Goal: Transaction & Acquisition: Purchase product/service

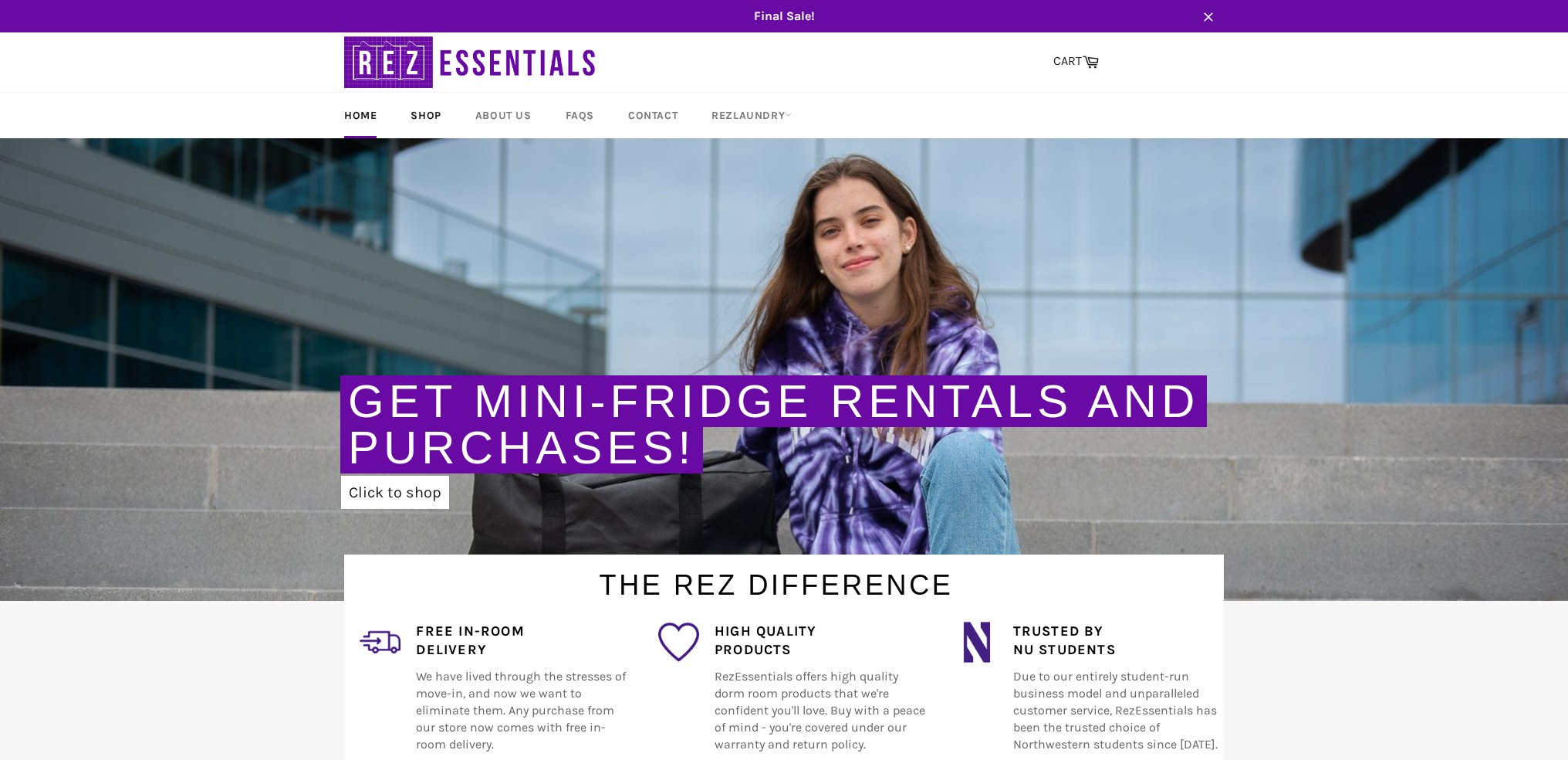
click at [427, 115] on link "Shop" at bounding box center [426, 115] width 61 height 46
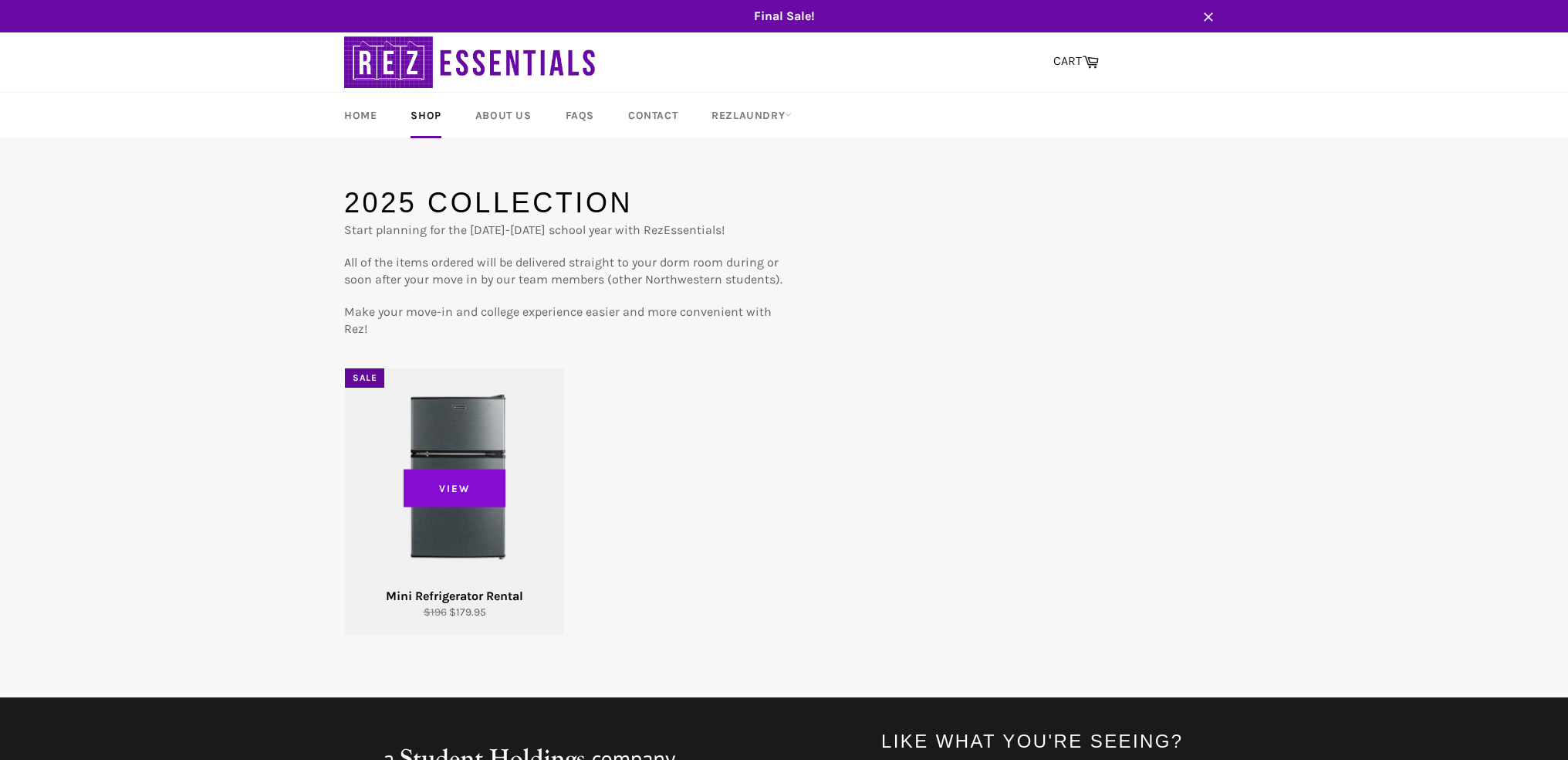
click at [460, 492] on span "View" at bounding box center [454, 488] width 102 height 39
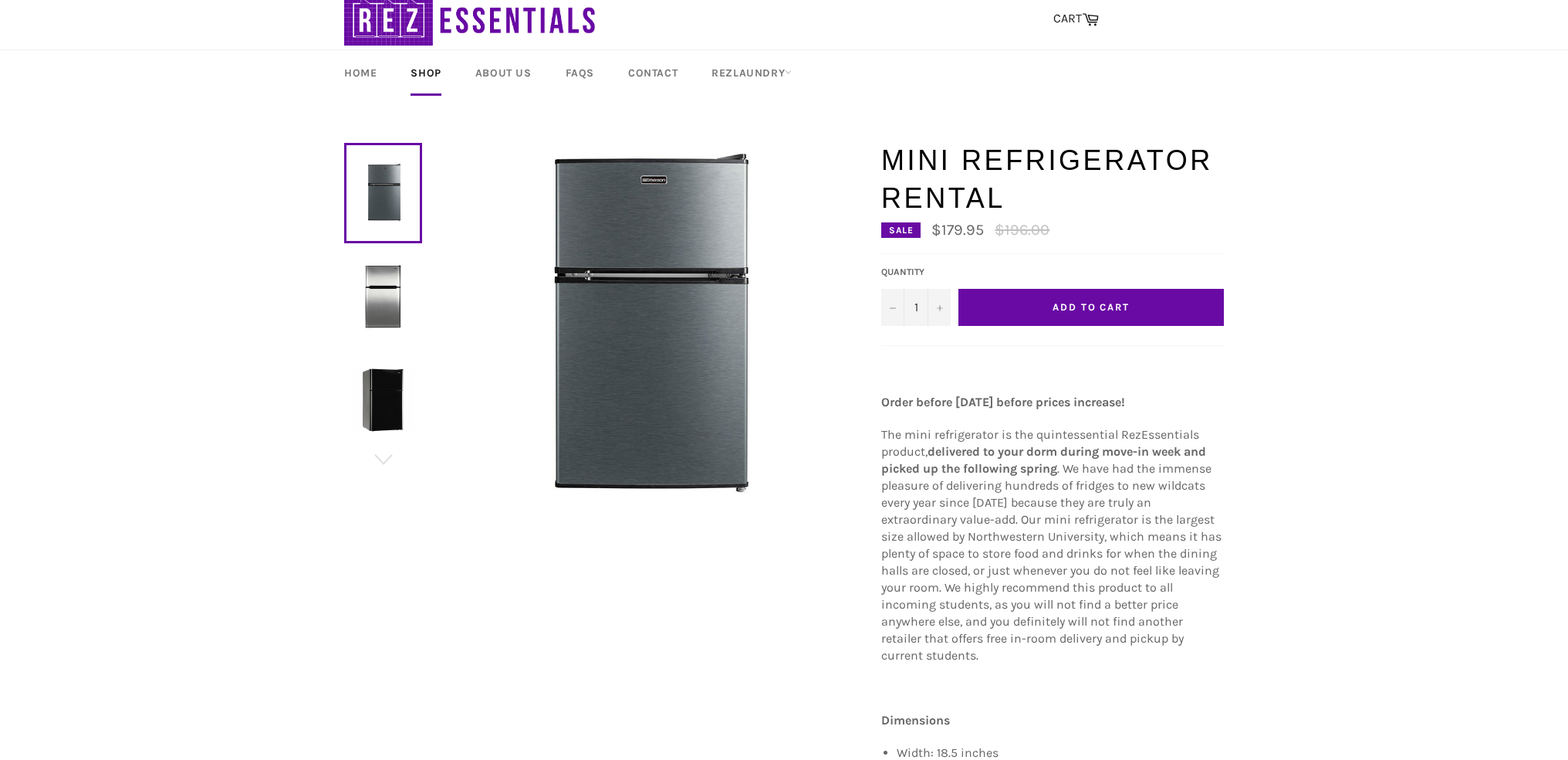
scroll to position [41, 0]
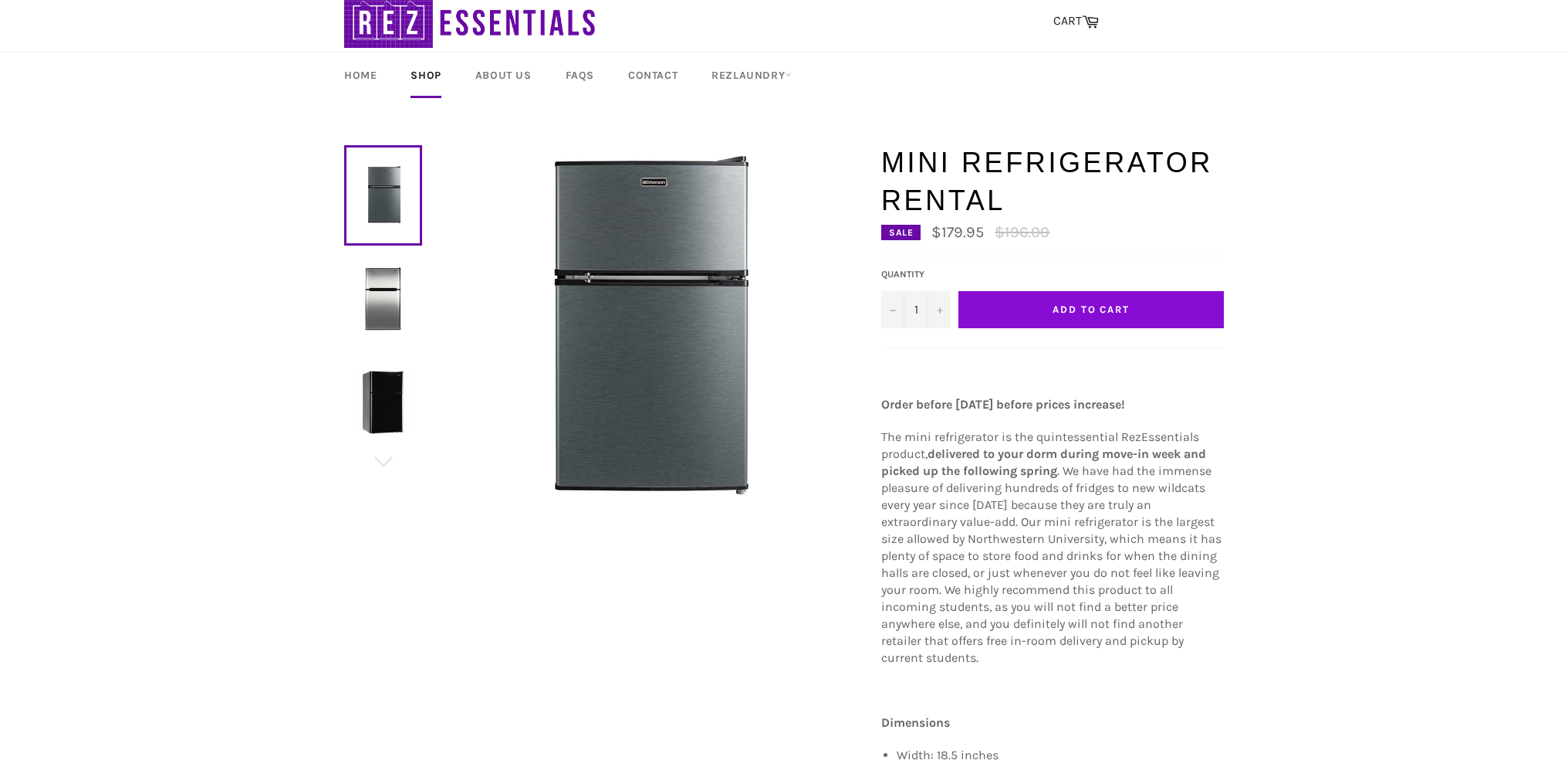
click at [1041, 314] on button "Add to Cart" at bounding box center [1091, 309] width 266 height 37
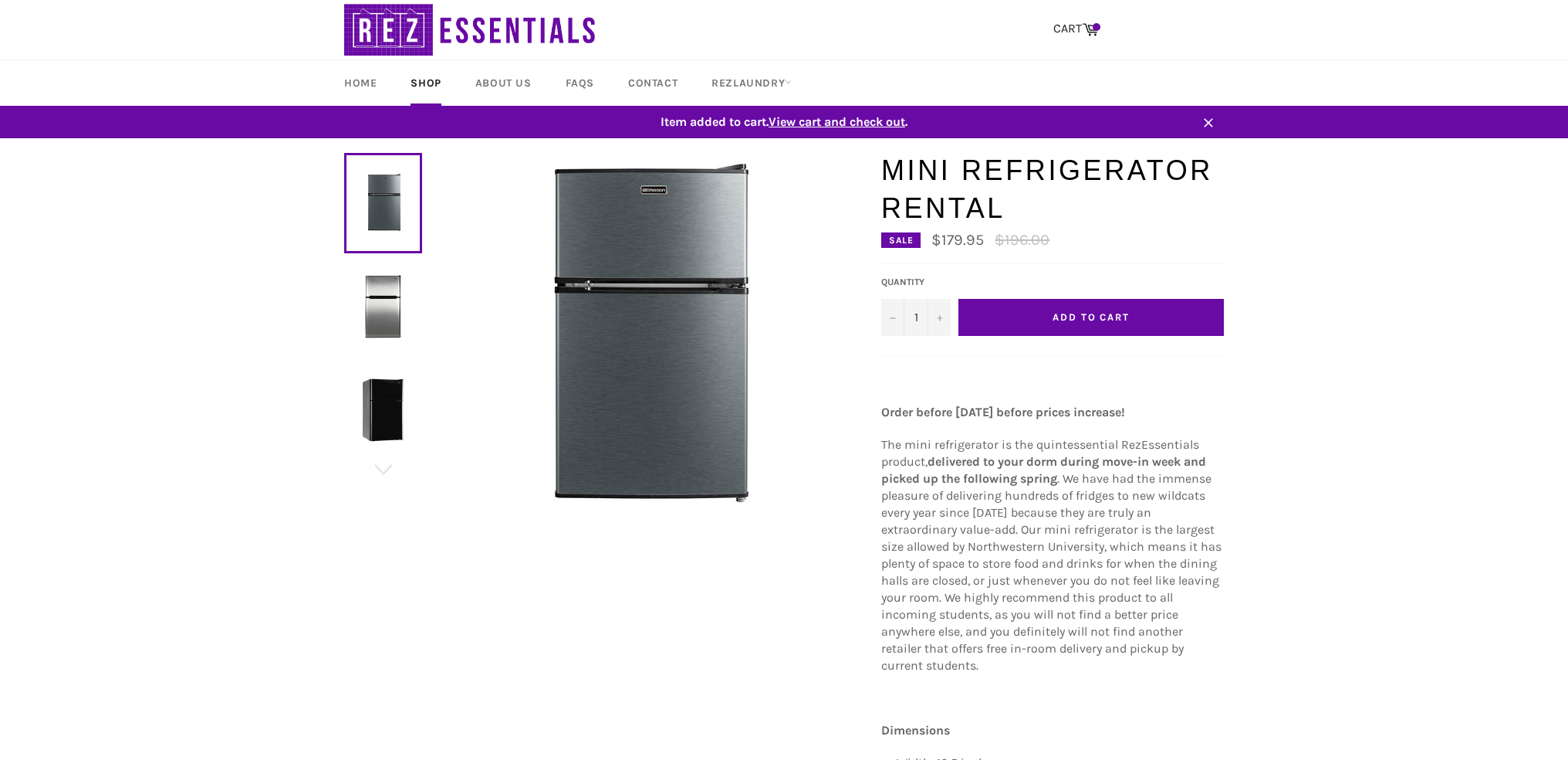
scroll to position [3, 0]
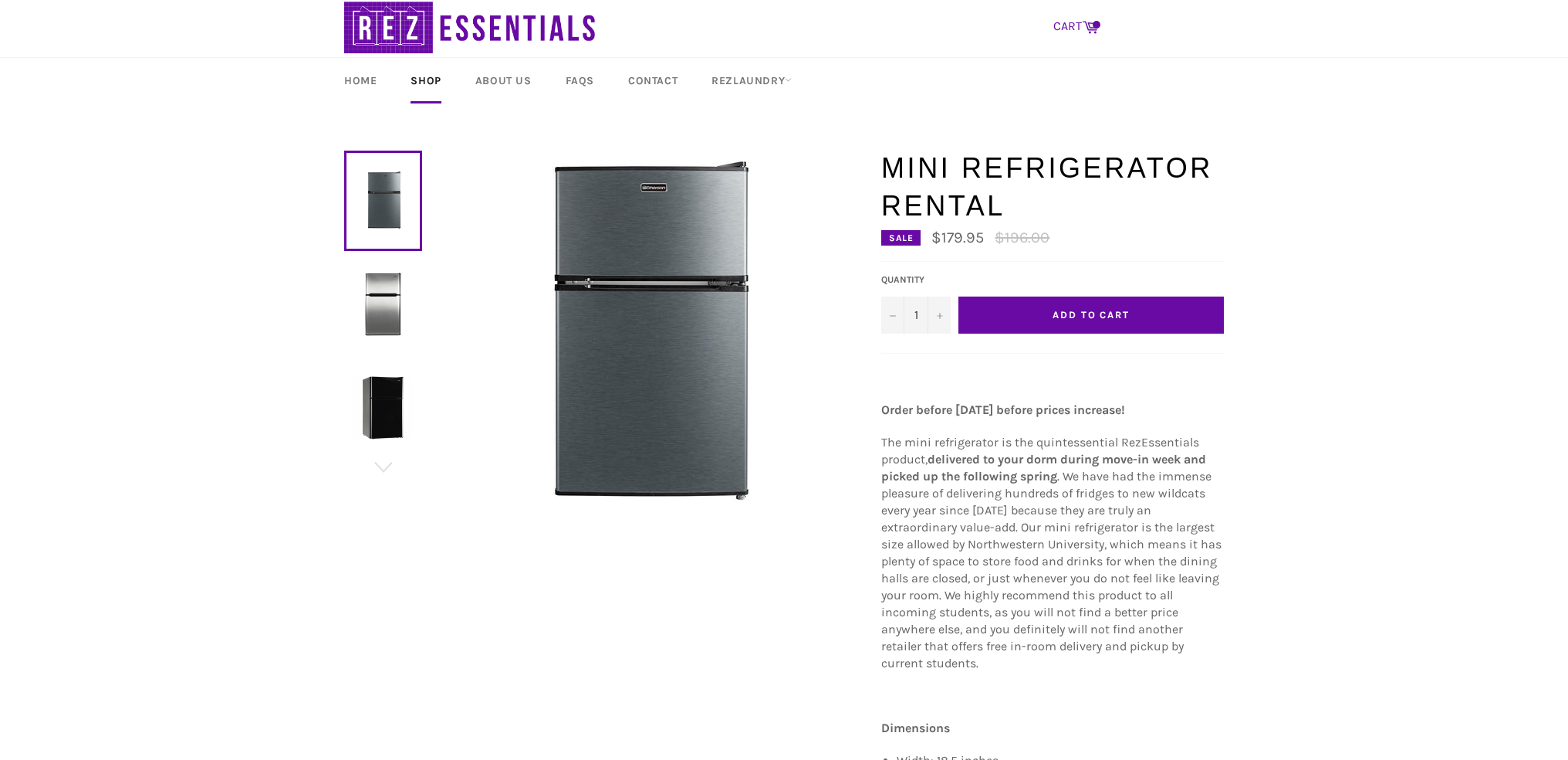
click at [1067, 26] on link "CART Cart" at bounding box center [1077, 27] width 61 height 32
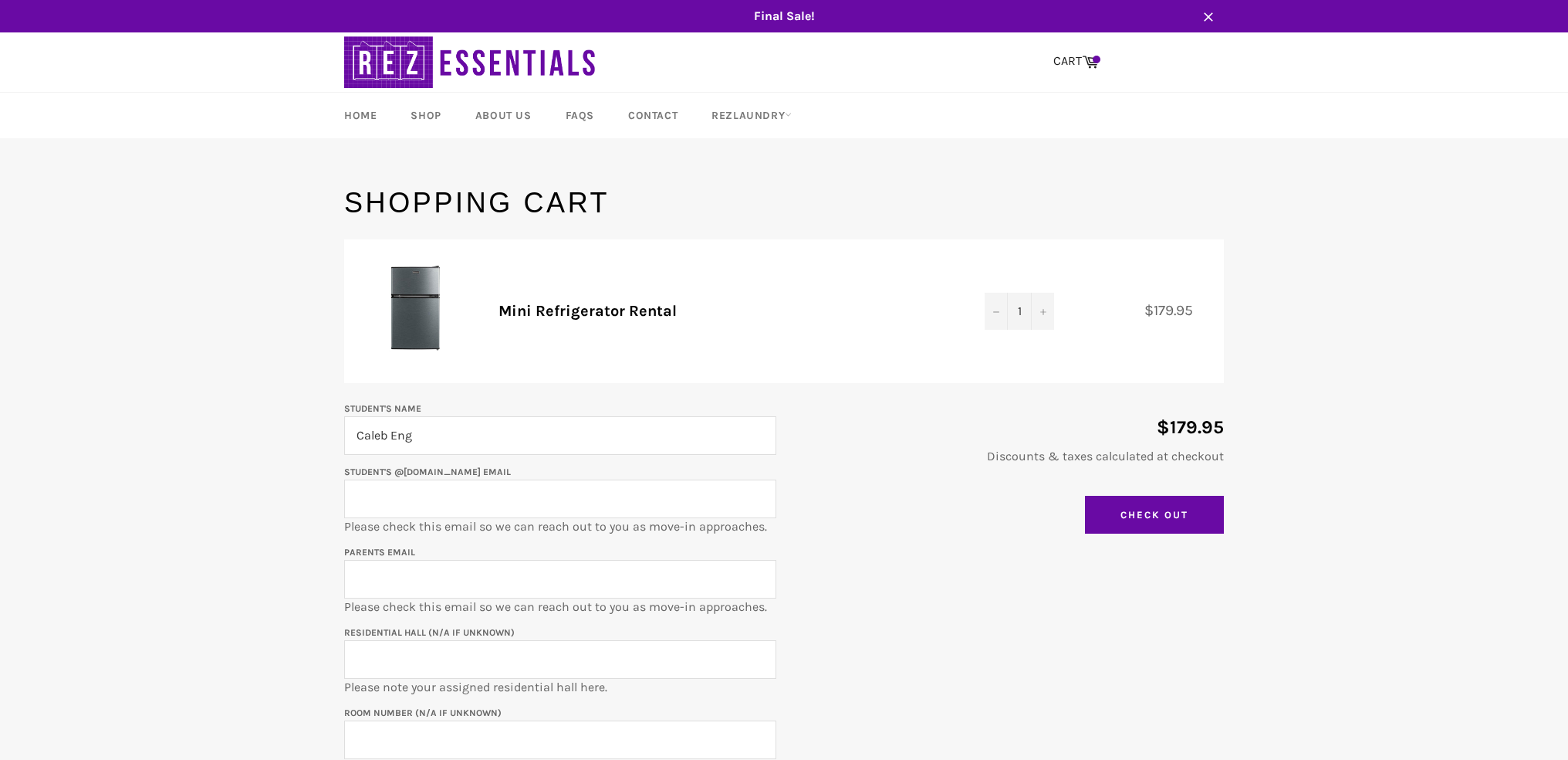
type input "Caleb Eng"
type input "calebeng2028@u.northwestern.edu"
type input "katyjeng@yahoo.com"
click at [483, 664] on input "Residential Hall (N/A if unknown)" at bounding box center [561, 659] width 433 height 39
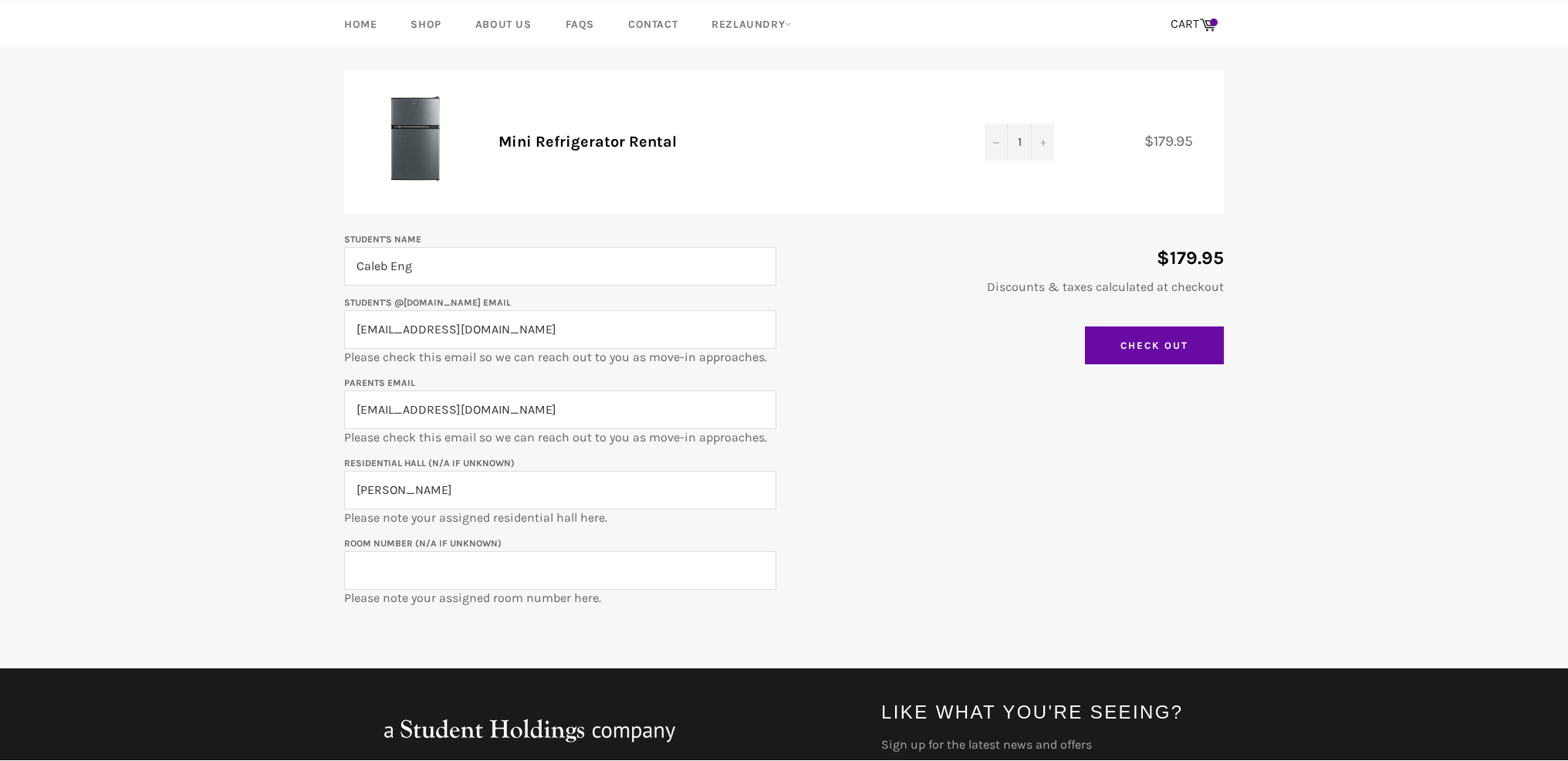
scroll to position [178, 0]
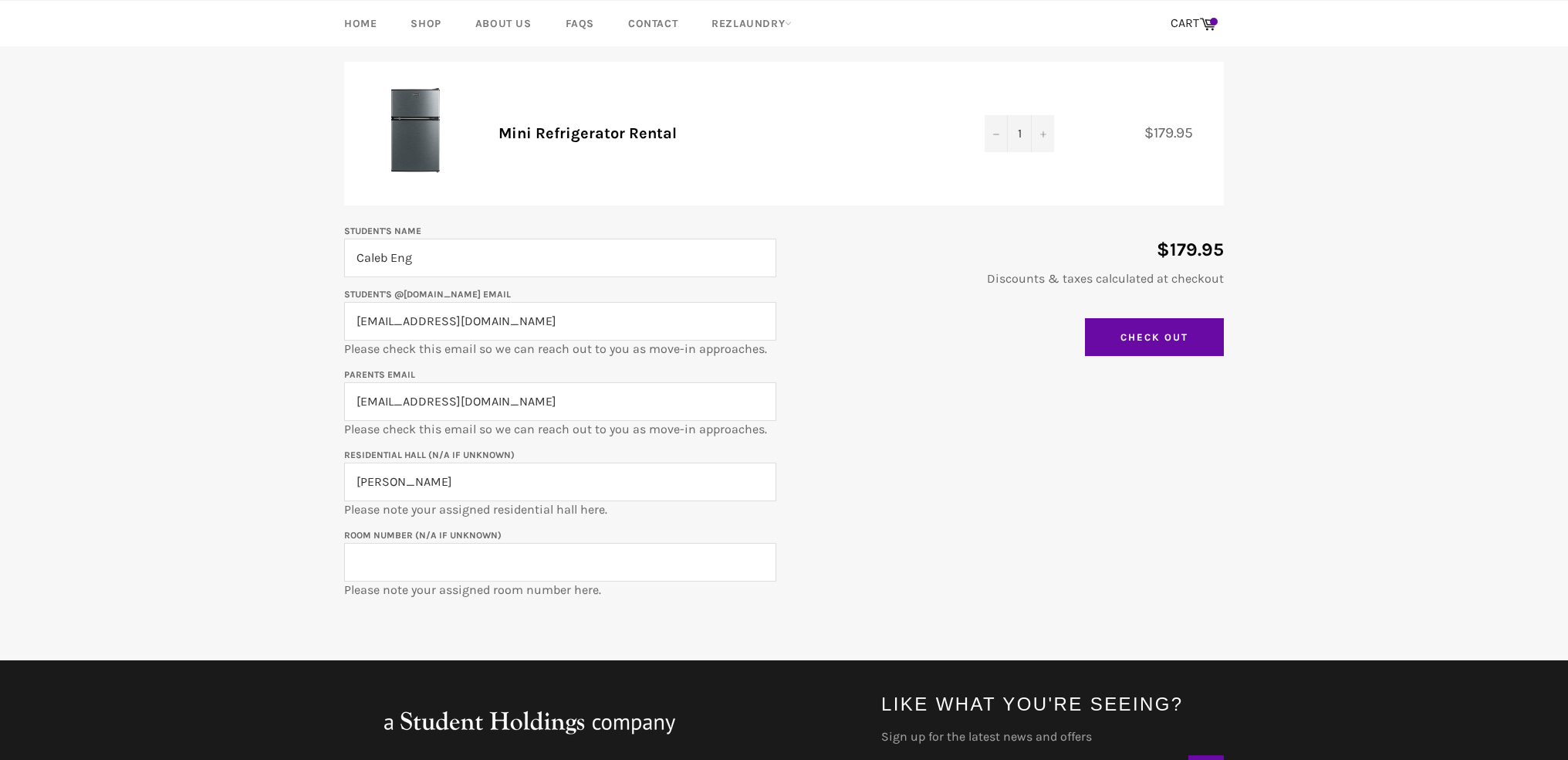
type input "Allison"
click at [391, 553] on input "Room Number (N/A if unknown)" at bounding box center [561, 562] width 433 height 39
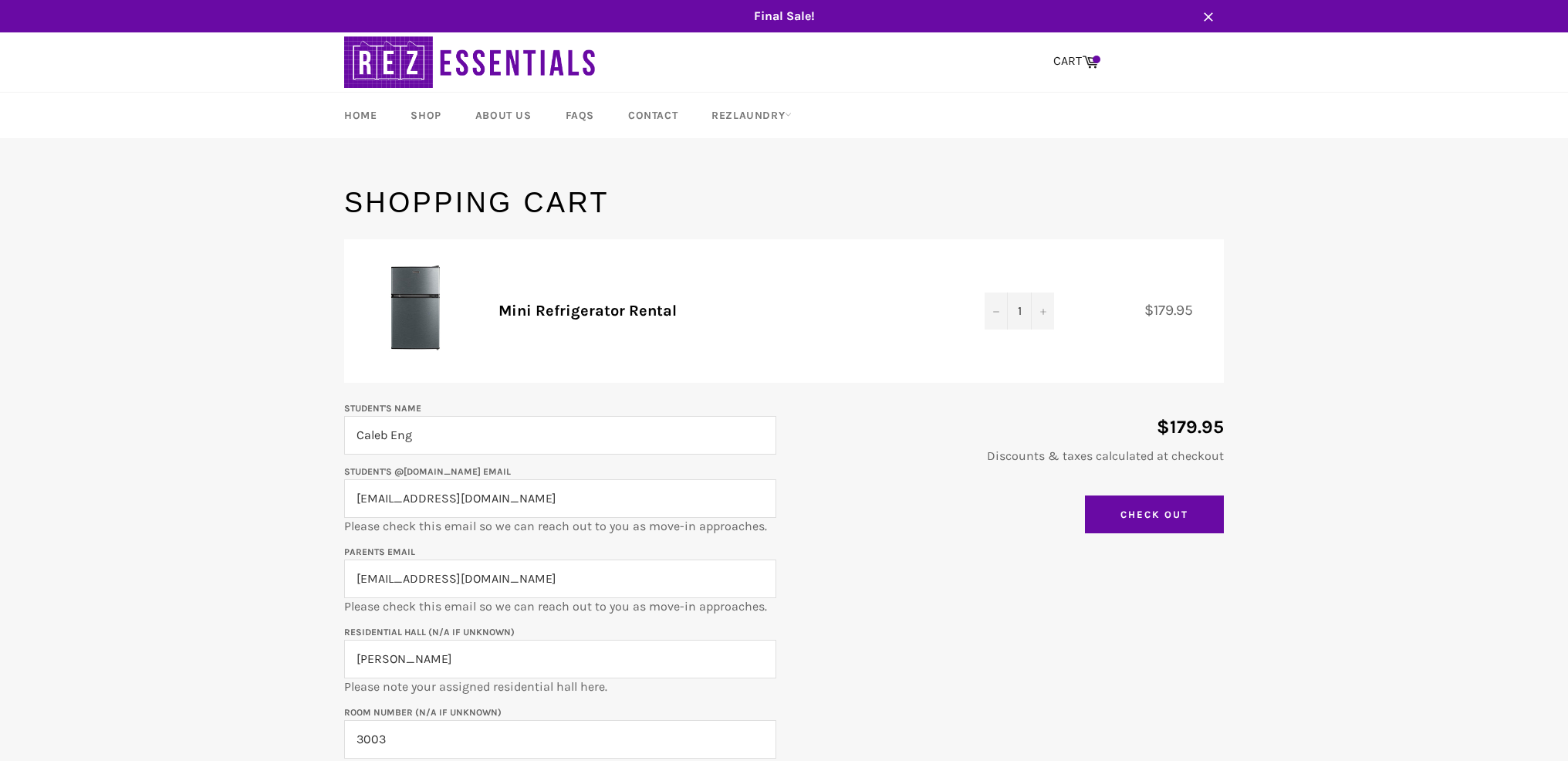
scroll to position [0, 0]
type input "3003"
click at [1138, 509] on input "Check Out" at bounding box center [1154, 515] width 139 height 39
